Goal: Contribute content

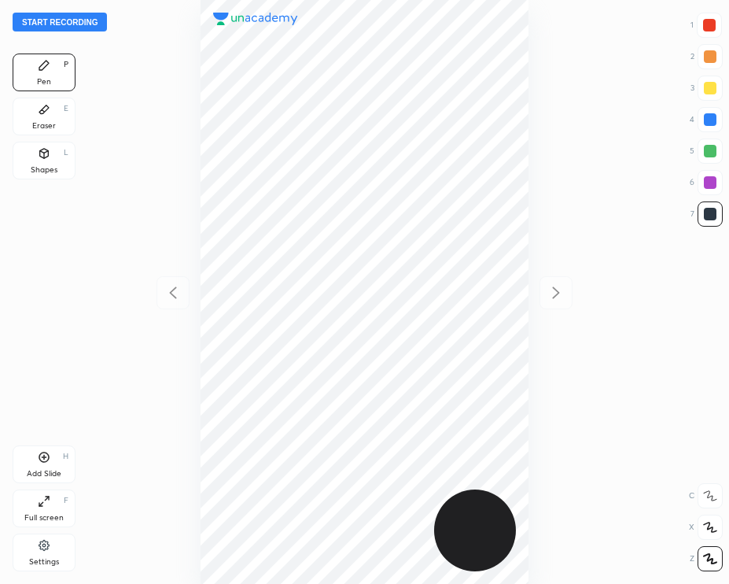
click at [89, 21] on button "Start recording" at bounding box center [60, 22] width 94 height 19
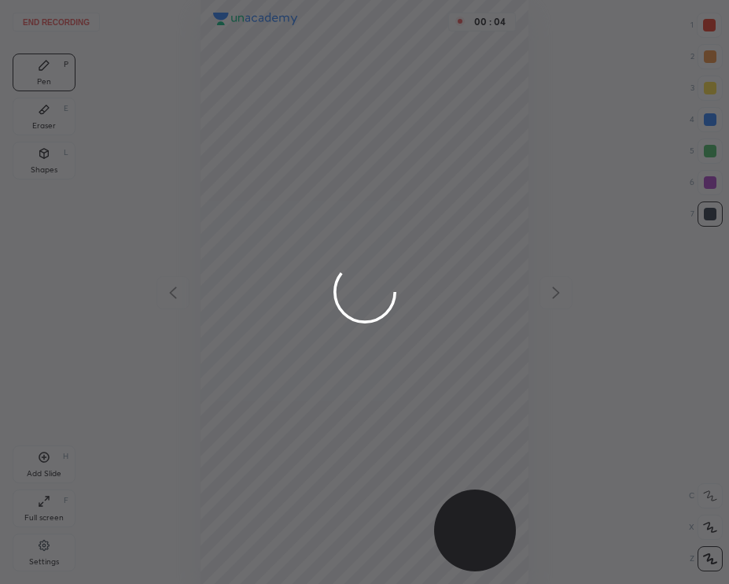
click at [709, 183] on div at bounding box center [710, 182] width 13 height 13
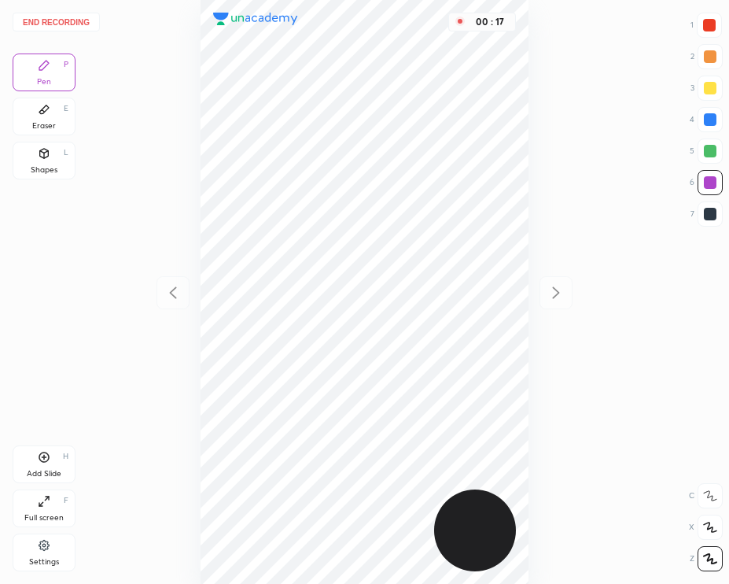
click at [704, 26] on div at bounding box center [709, 25] width 13 height 13
click at [706, 186] on div at bounding box center [710, 182] width 13 height 13
click at [702, 153] on div at bounding box center [710, 150] width 25 height 25
click at [709, 32] on div at bounding box center [709, 25] width 25 height 25
click at [707, 61] on div at bounding box center [710, 56] width 13 height 13
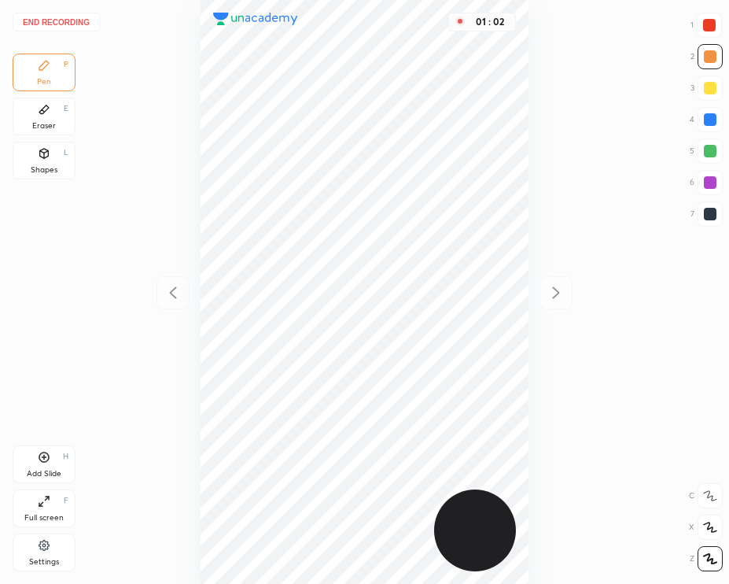
click at [707, 221] on div at bounding box center [710, 213] width 25 height 25
click at [78, 17] on button "End recording" at bounding box center [56, 22] width 87 height 19
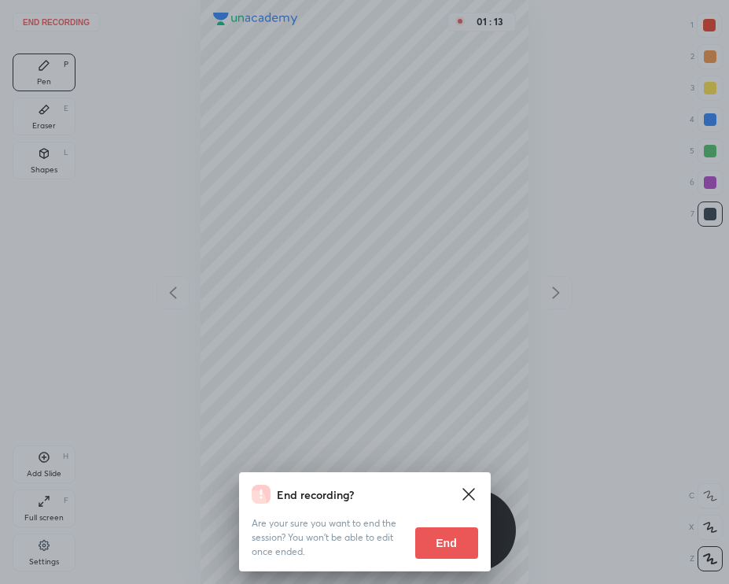
click at [460, 548] on button "End" at bounding box center [446, 542] width 63 height 31
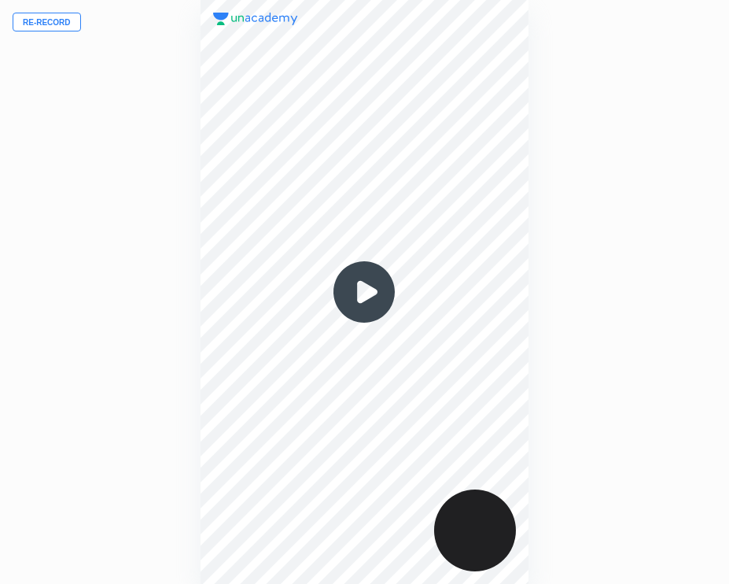
click at [354, 293] on img at bounding box center [365, 292] width 76 height 76
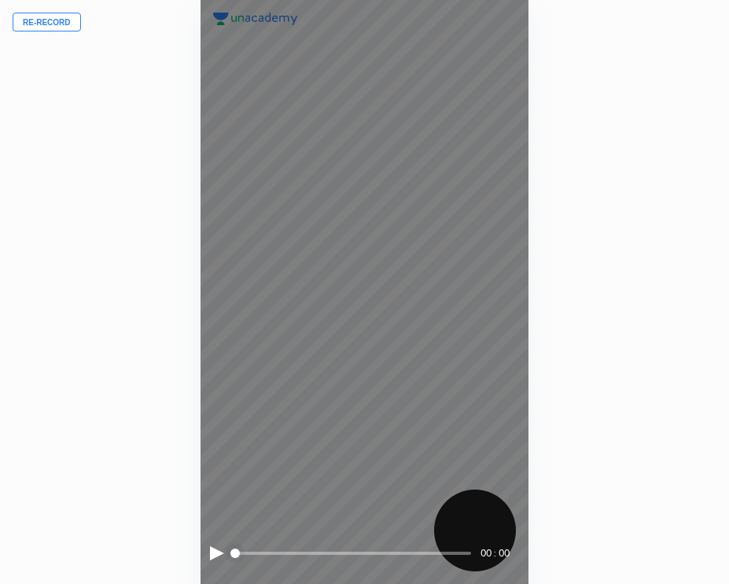
click at [231, 548] on span "styled slider" at bounding box center [235, 552] width 9 height 9
click at [212, 553] on div at bounding box center [217, 553] width 14 height 14
click at [260, 548] on span at bounding box center [353, 553] width 238 height 24
drag, startPoint x: 274, startPoint y: 555, endPoint x: 299, endPoint y: 550, distance: 25.6
click at [267, 556] on span "styled slider" at bounding box center [261, 552] width 9 height 9
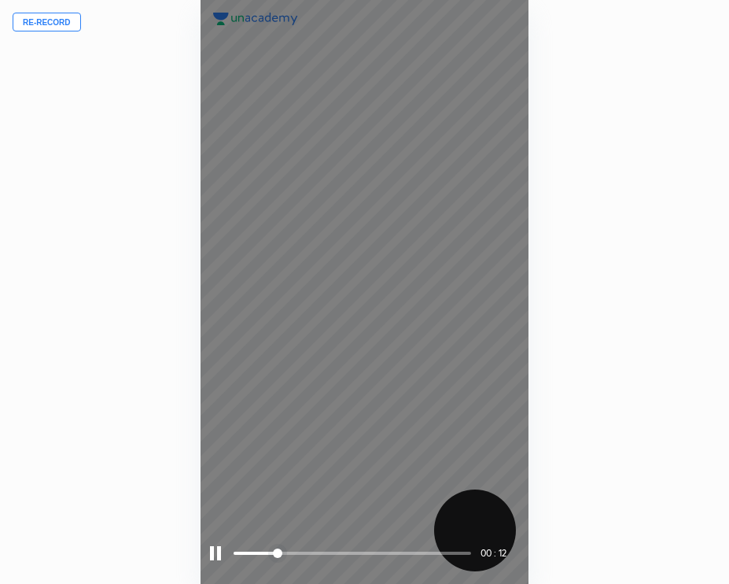
click at [305, 548] on span at bounding box center [353, 553] width 238 height 24
